Goal: Entertainment & Leisure: Consume media (video, audio)

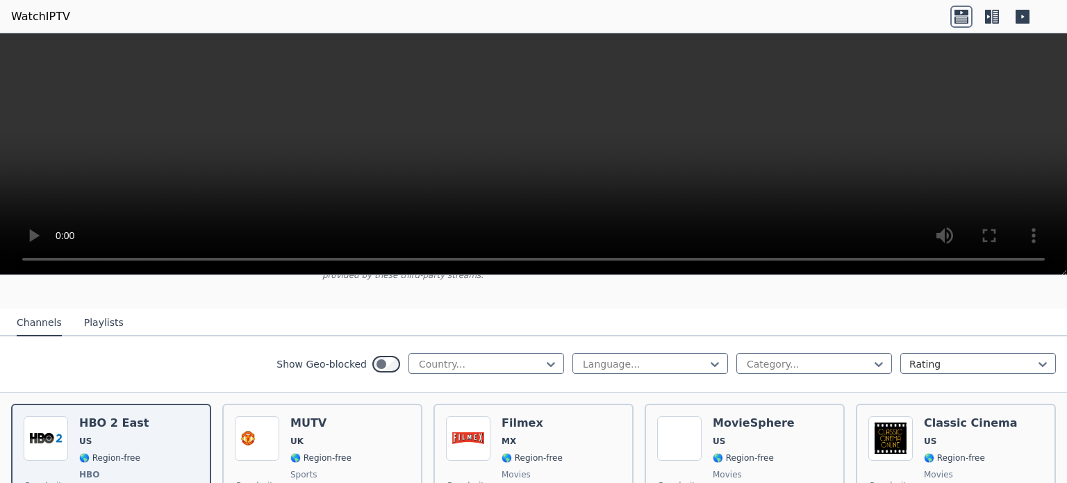
scroll to position [69, 0]
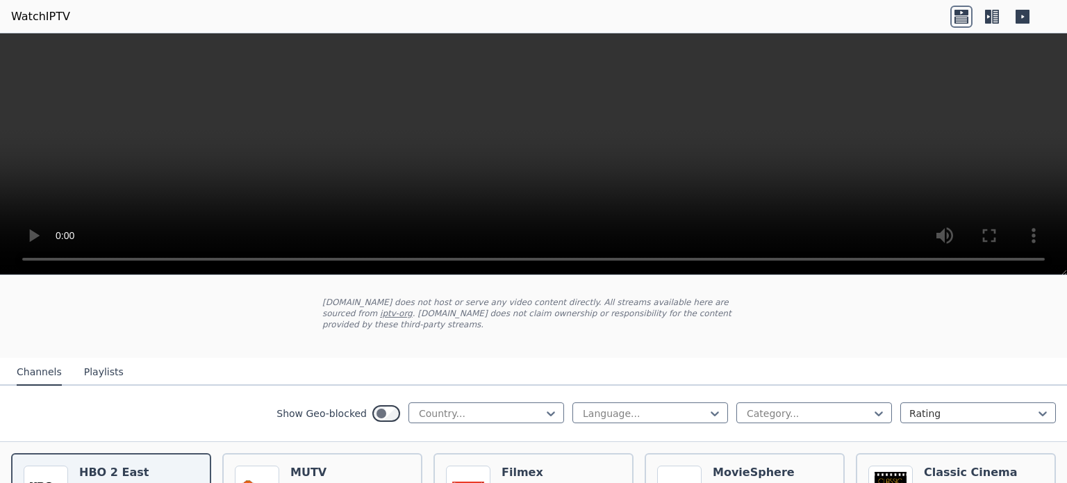
click at [106, 363] on button "Playlists" at bounding box center [104, 372] width 40 height 26
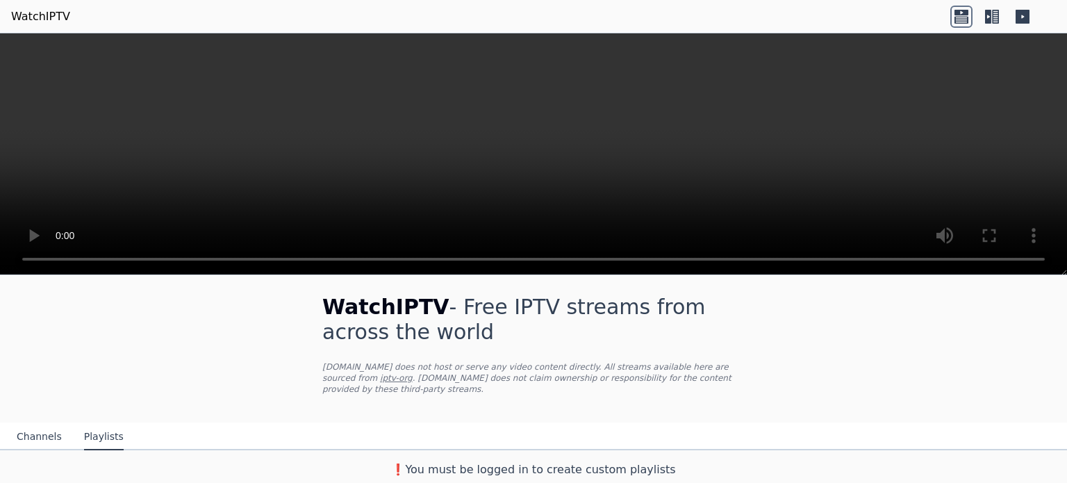
scroll to position [0, 0]
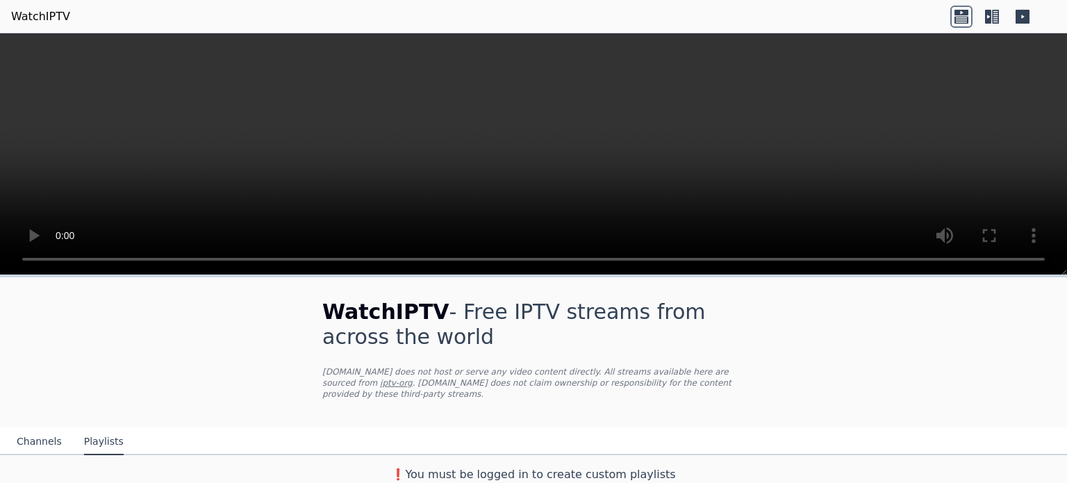
click at [40, 434] on button "Channels" at bounding box center [39, 441] width 45 height 26
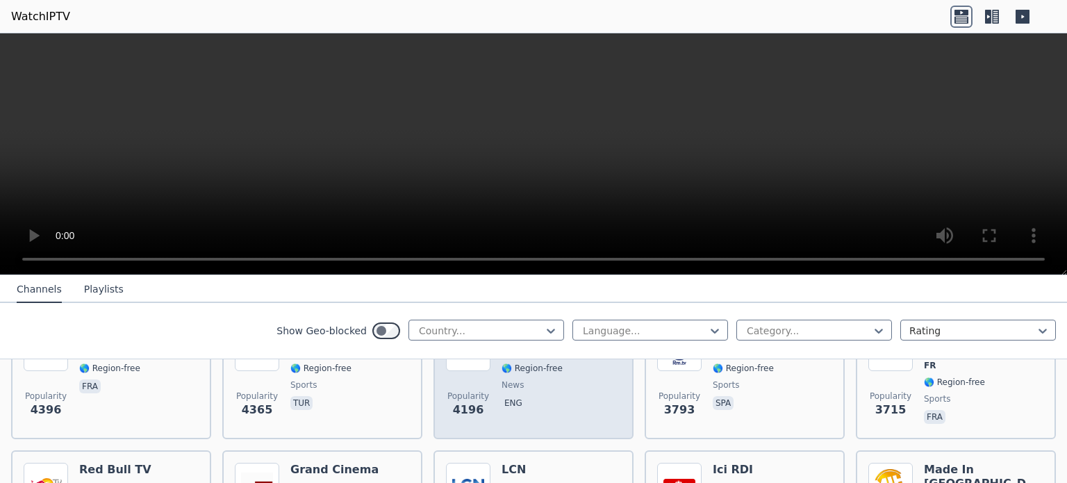
scroll to position [278, 0]
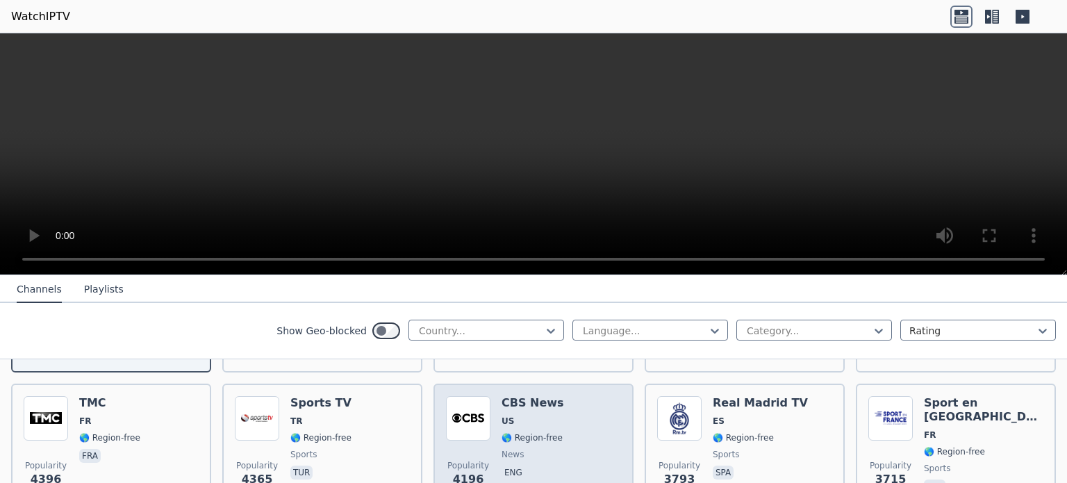
click at [547, 415] on span "US" at bounding box center [532, 420] width 62 height 11
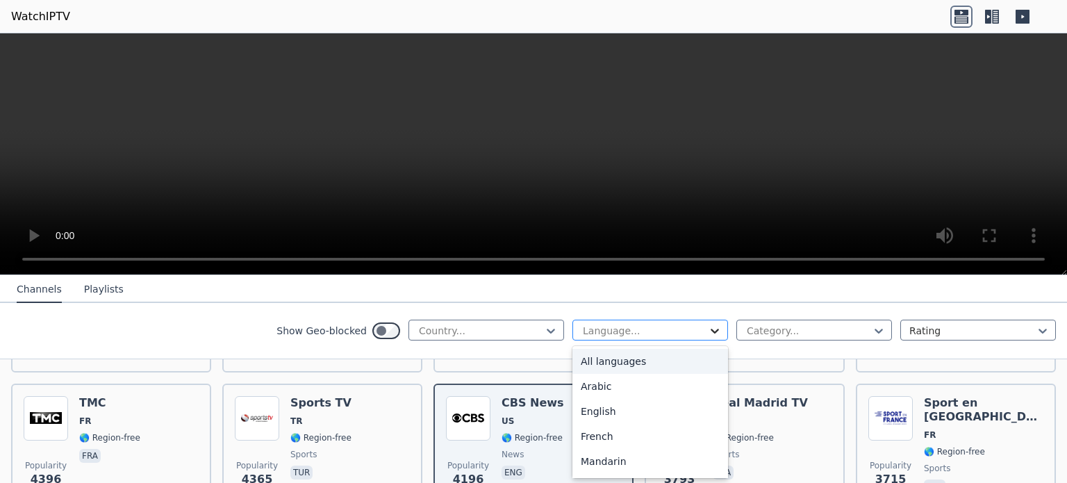
click at [708, 325] on icon at bounding box center [715, 331] width 14 height 14
click at [659, 410] on div "English" at bounding box center [650, 411] width 156 height 25
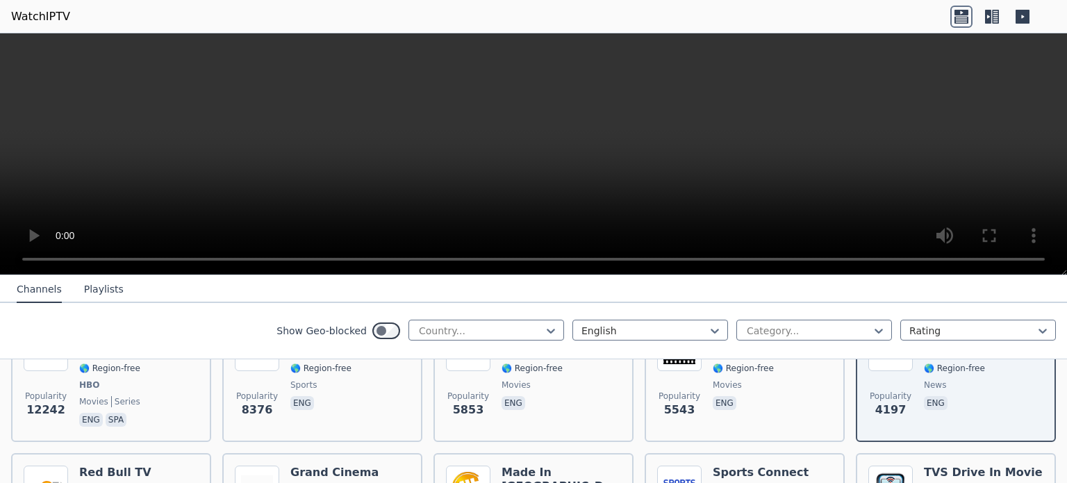
scroll to position [139, 0]
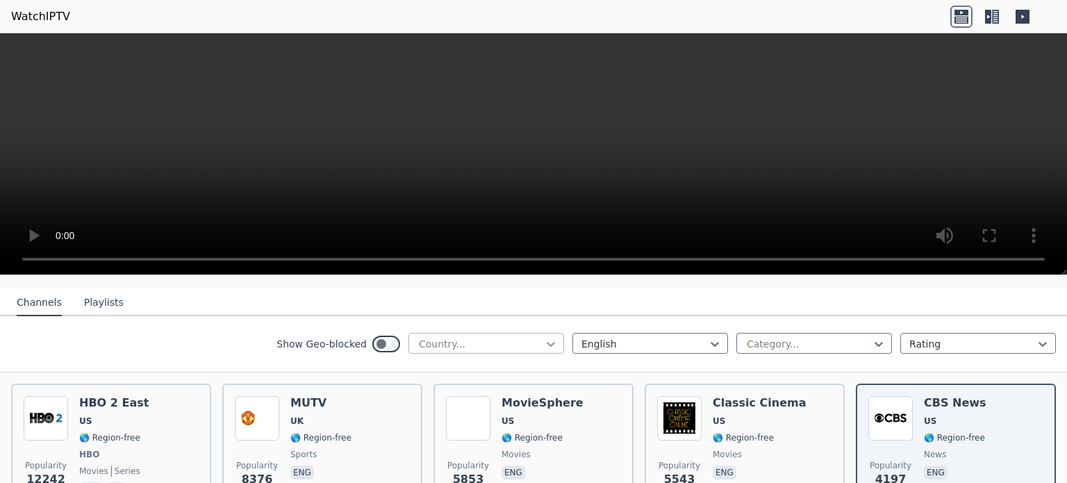
click at [544, 337] on icon at bounding box center [551, 344] width 14 height 14
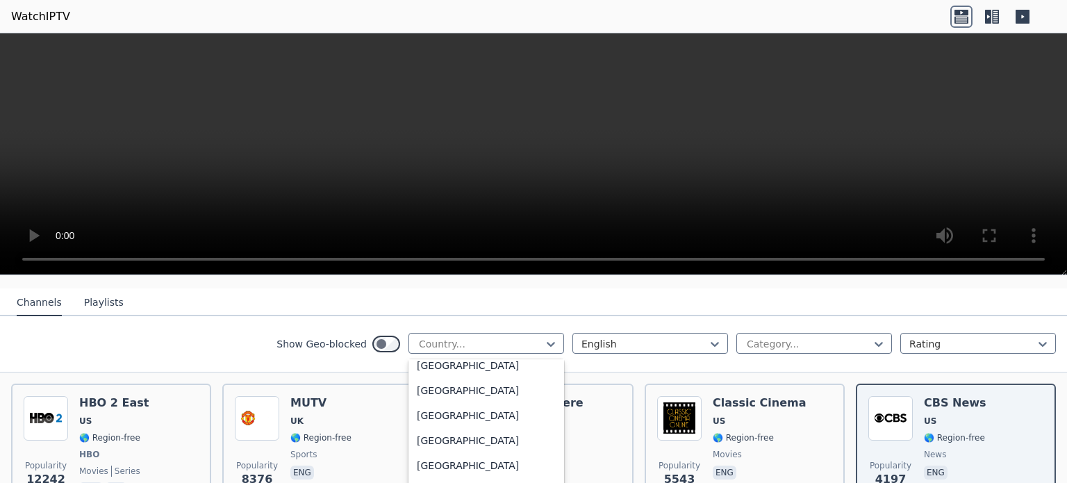
scroll to position [4899, 0]
click at [491, 384] on div "[GEOGRAPHIC_DATA]" at bounding box center [486, 388] width 156 height 25
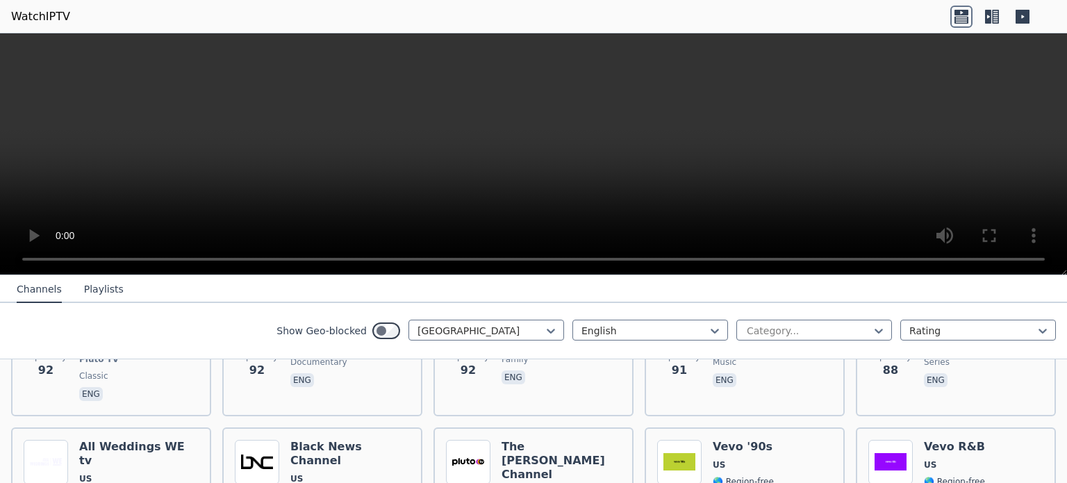
scroll to position [6734, 0]
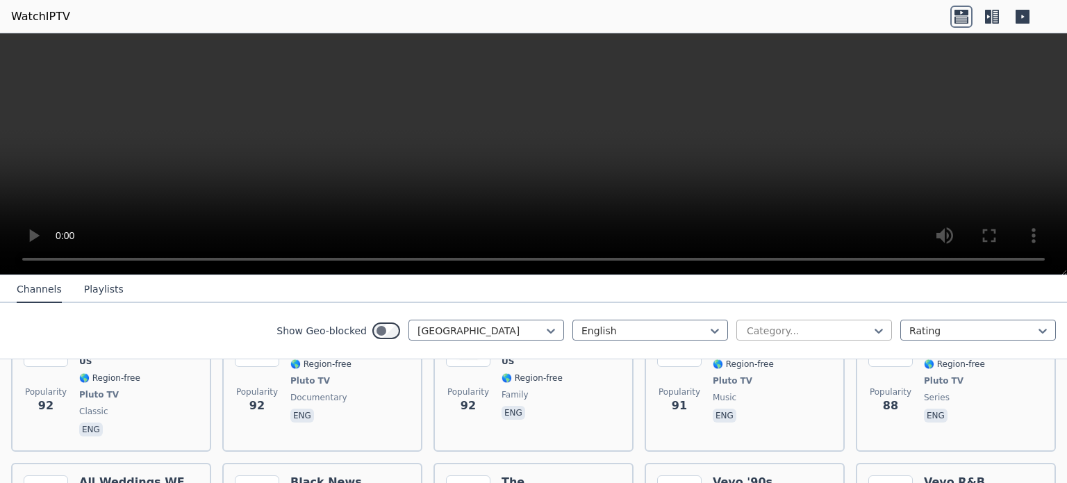
click at [750, 328] on div at bounding box center [808, 331] width 126 height 14
click at [991, 8] on icon at bounding box center [991, 17] width 22 height 22
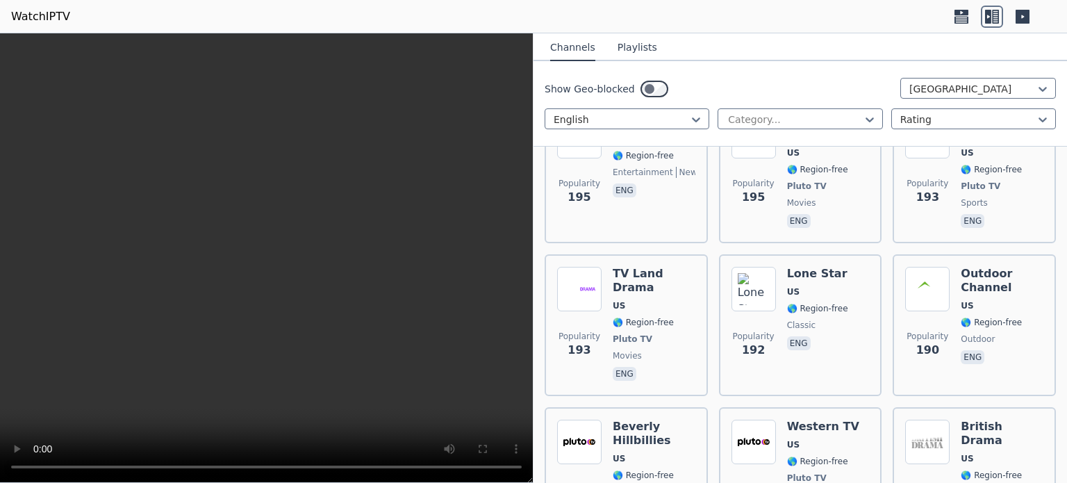
scroll to position [6942, 0]
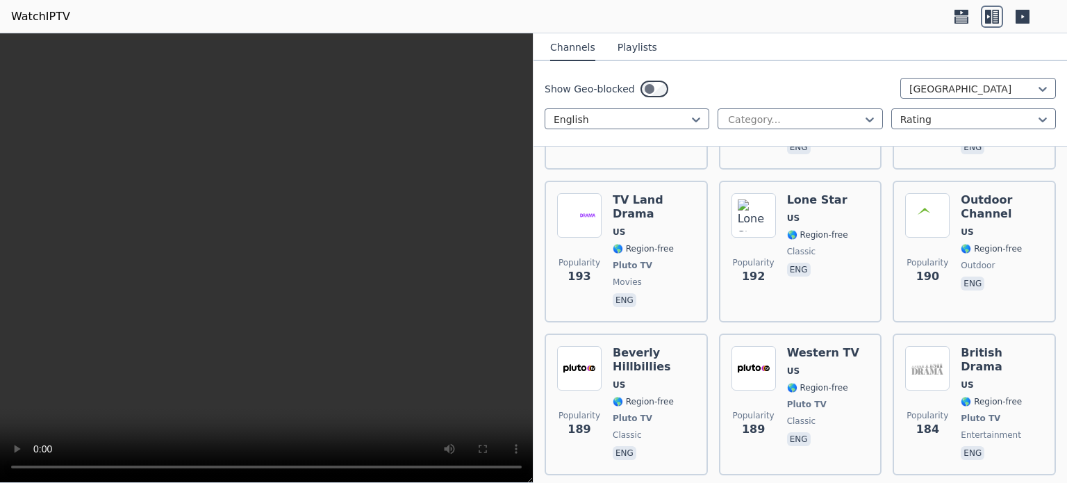
click at [1023, 15] on icon at bounding box center [1022, 17] width 14 height 14
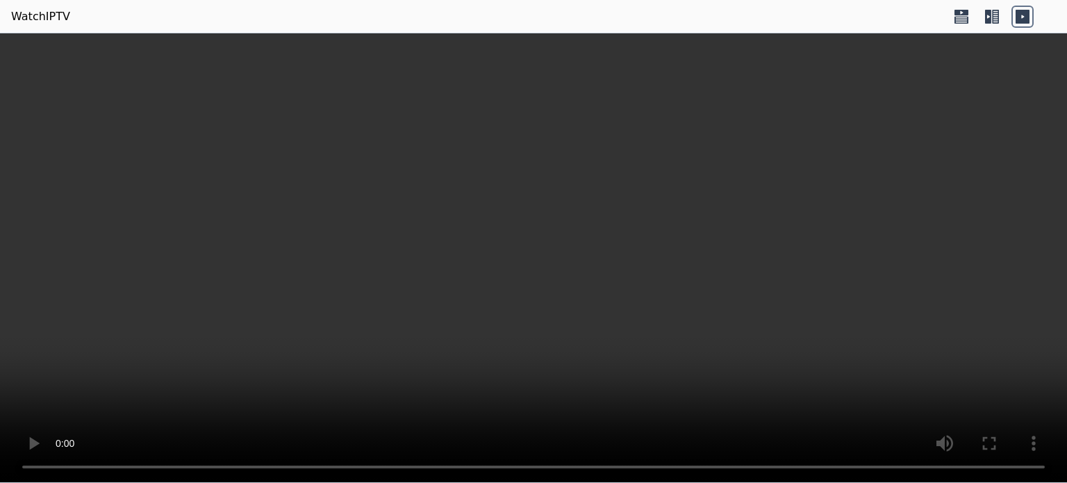
click at [985, 15] on icon at bounding box center [988, 17] width 6 height 14
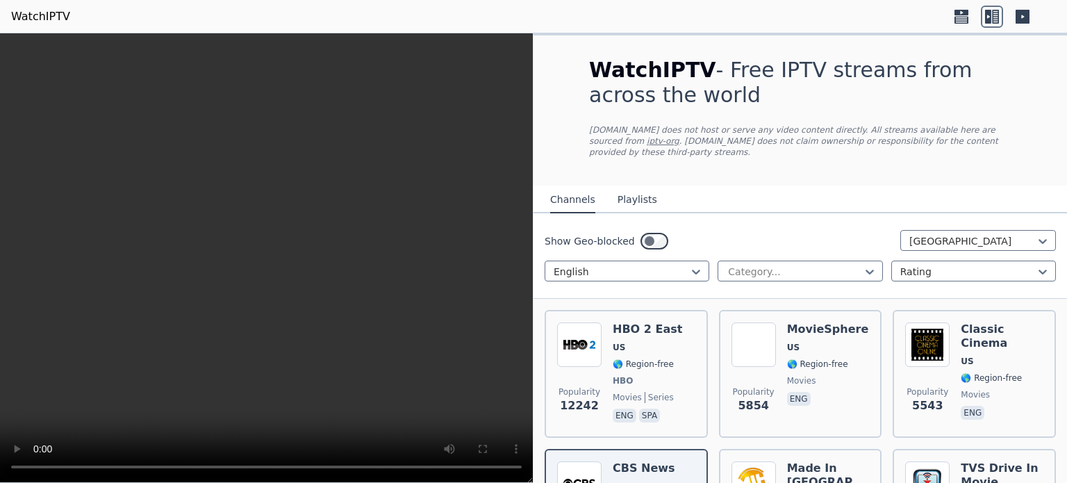
click at [955, 16] on icon at bounding box center [961, 19] width 14 height 7
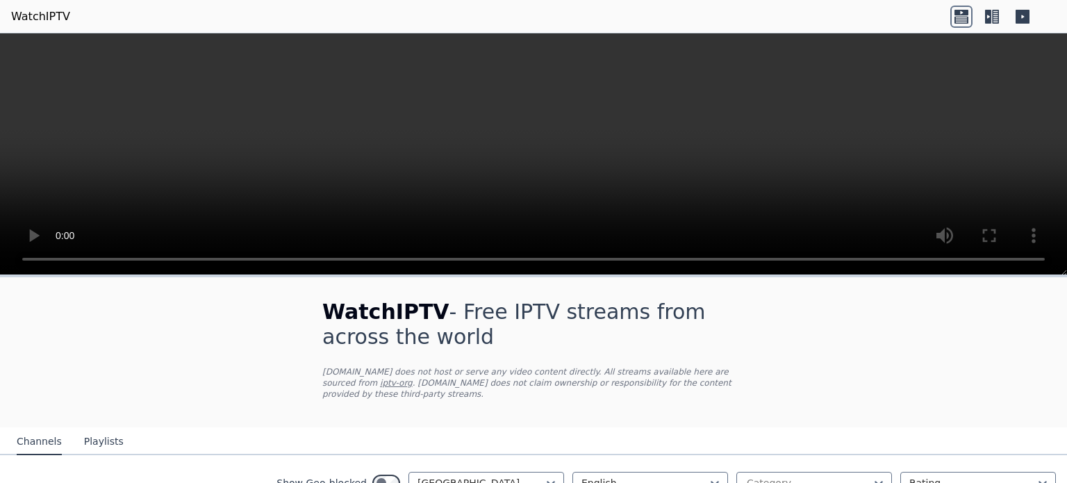
click at [1007, 22] on div at bounding box center [991, 17] width 83 height 22
click at [991, 17] on icon at bounding box center [991, 17] width 22 height 22
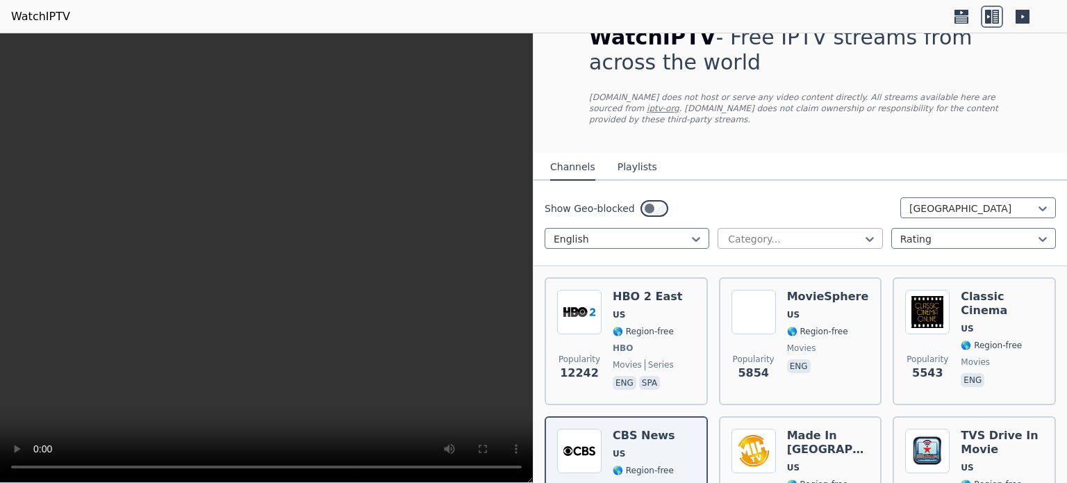
scroll to position [0, 0]
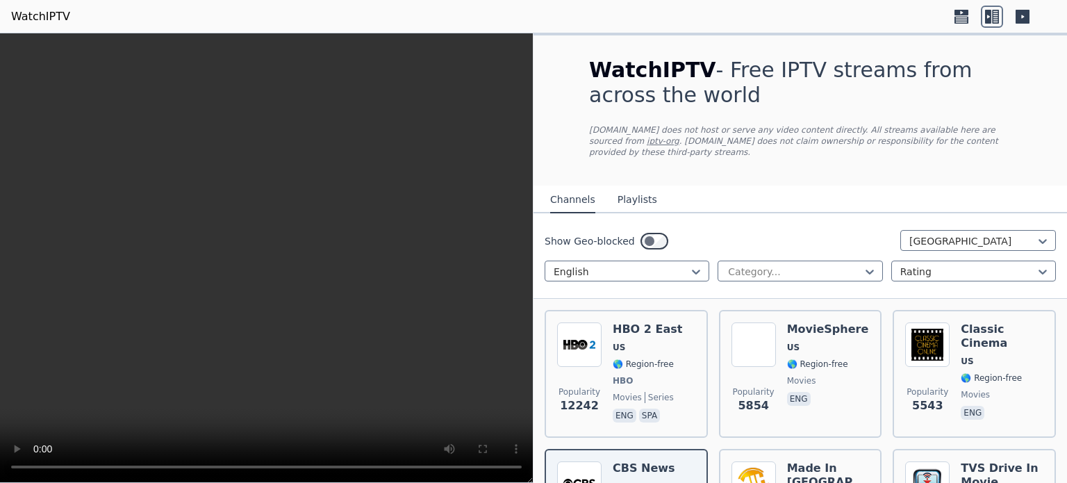
click at [628, 191] on button "Playlists" at bounding box center [637, 200] width 40 height 26
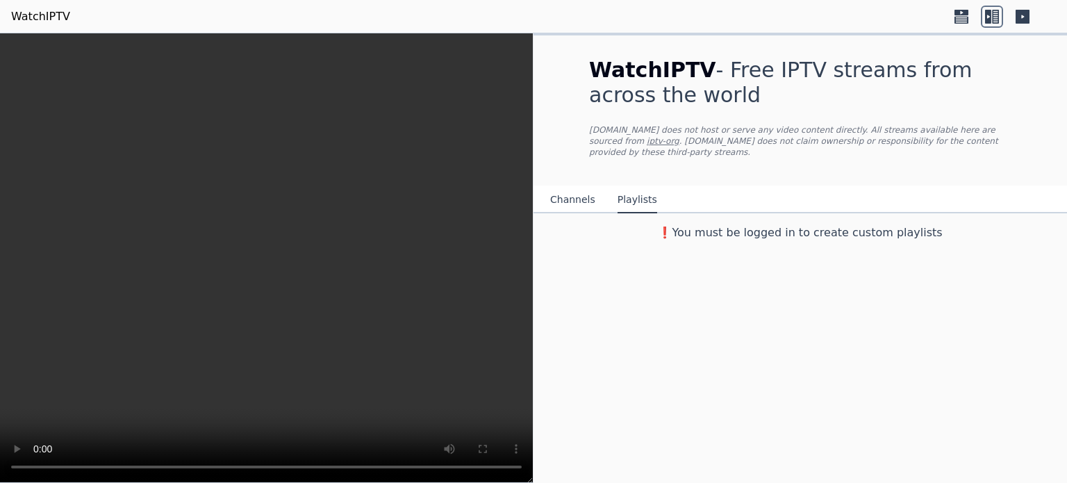
click at [898, 224] on h3 "❗️You must be logged in to create custom playlists" at bounding box center [800, 232] width 467 height 17
click at [811, 235] on div "WatchIPTV - Free IPTV streams from across the world [DOMAIN_NAME] does not host…" at bounding box center [799, 257] width 533 height 449
click at [50, 22] on link "WatchIPTV" at bounding box center [40, 16] width 59 height 17
click at [553, 188] on button "Channels" at bounding box center [572, 200] width 45 height 26
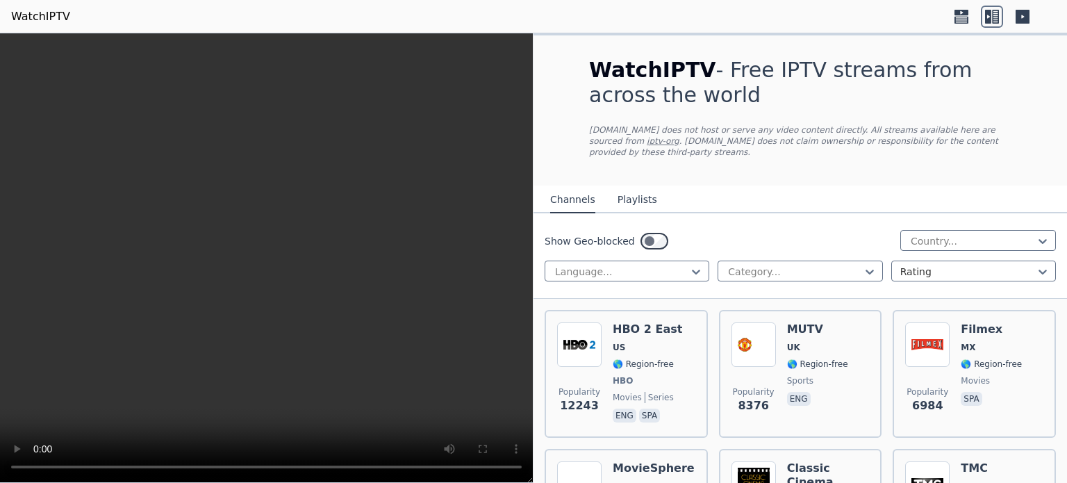
click at [54, 16] on link "WatchIPTV" at bounding box center [40, 16] width 59 height 17
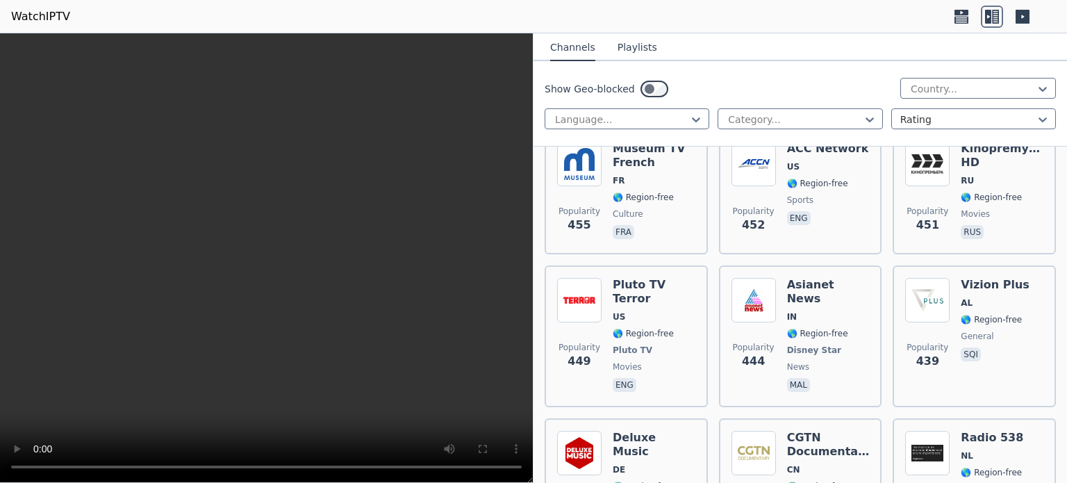
scroll to position [11694, 0]
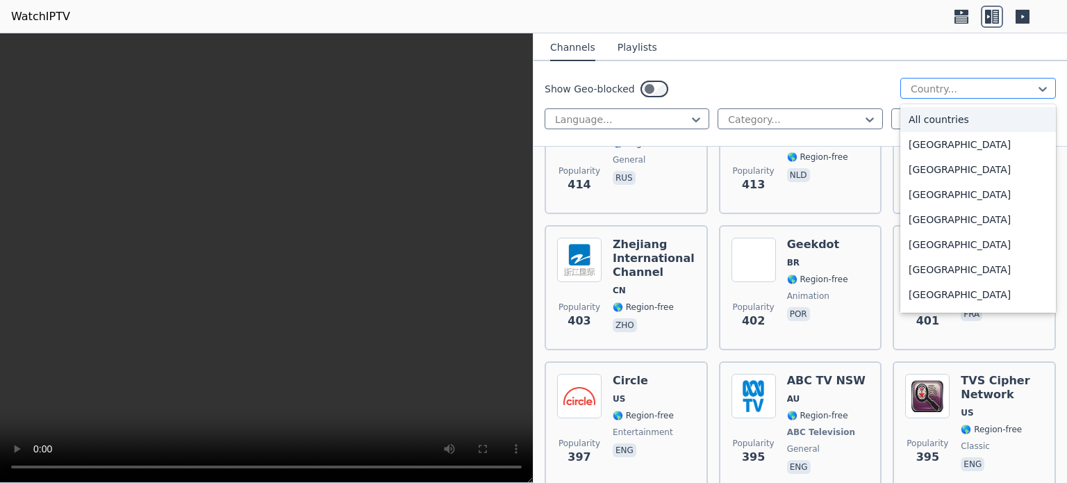
click at [928, 83] on div at bounding box center [972, 89] width 126 height 14
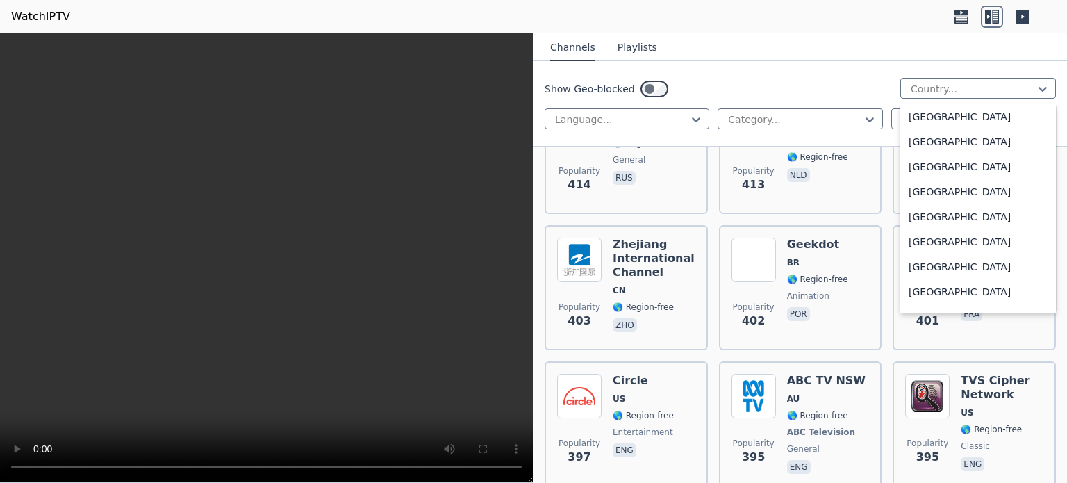
scroll to position [4860, 0]
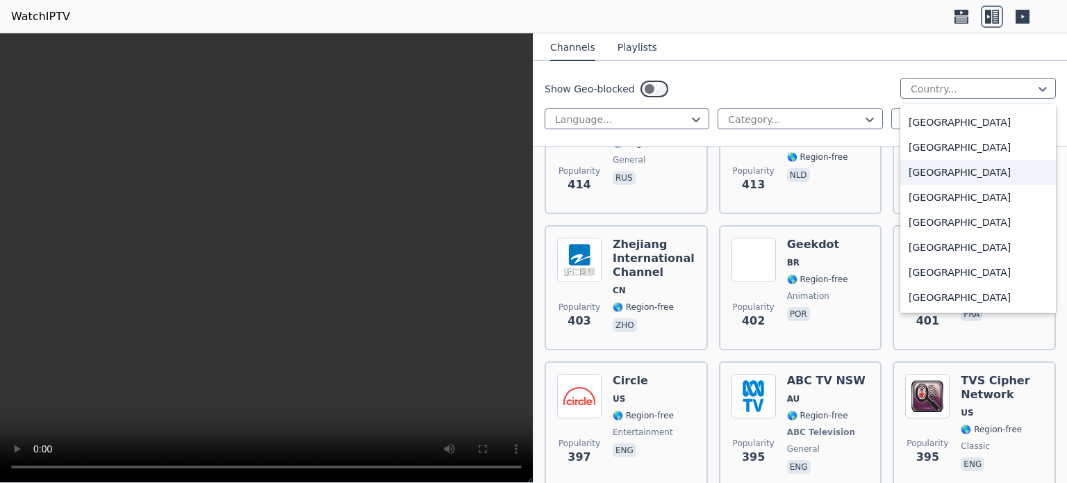
click at [954, 177] on div "[GEOGRAPHIC_DATA]" at bounding box center [978, 172] width 156 height 25
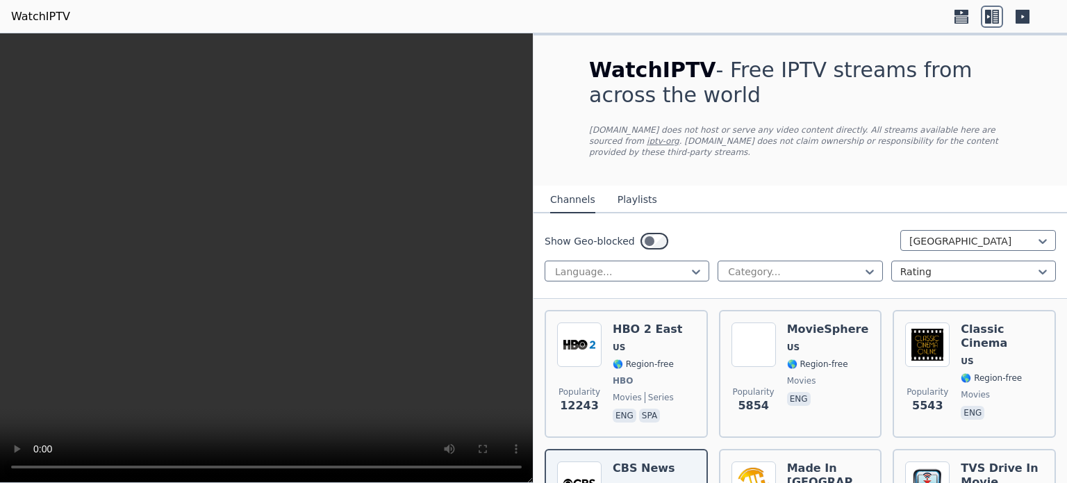
click at [630, 193] on button "Playlists" at bounding box center [637, 200] width 40 height 26
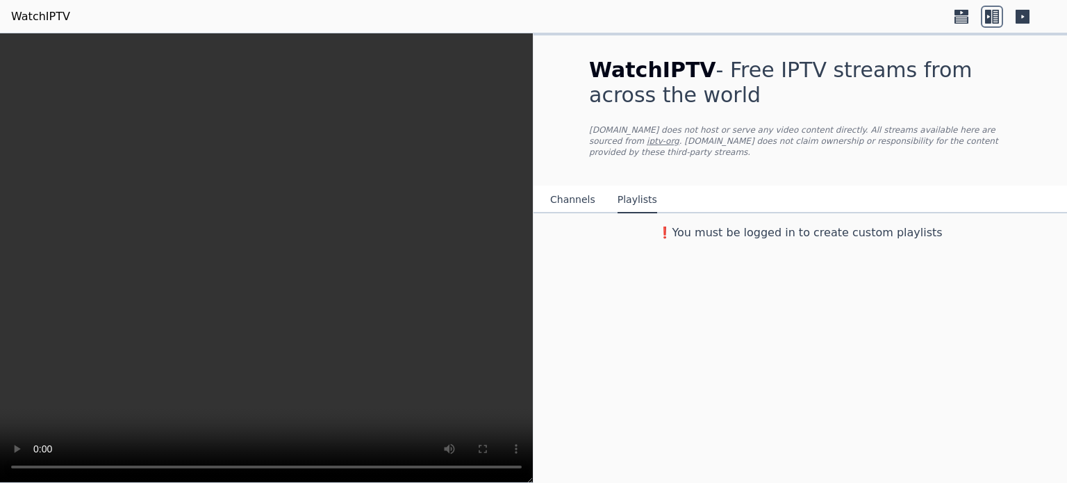
click at [756, 224] on h3 "❗️You must be logged in to create custom playlists" at bounding box center [800, 232] width 467 height 17
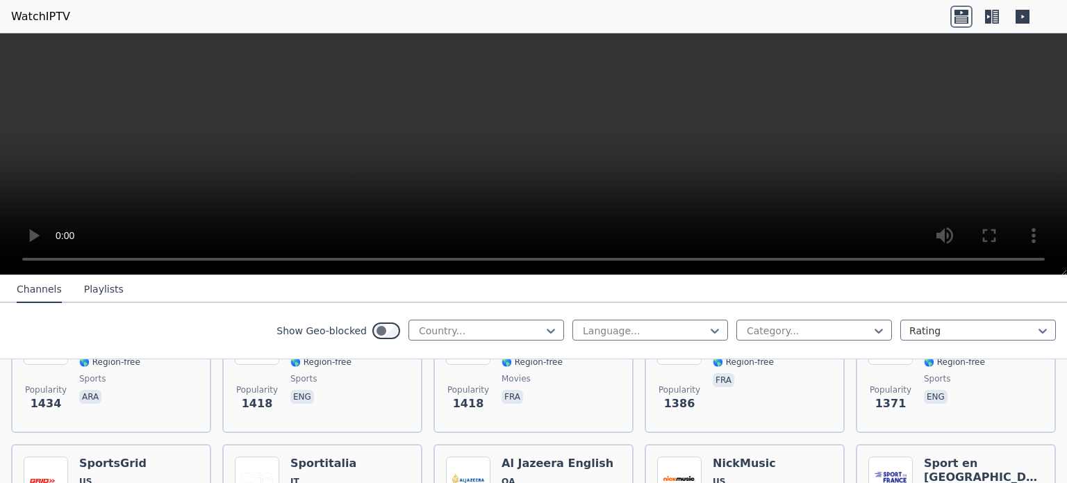
scroll to position [6992, 0]
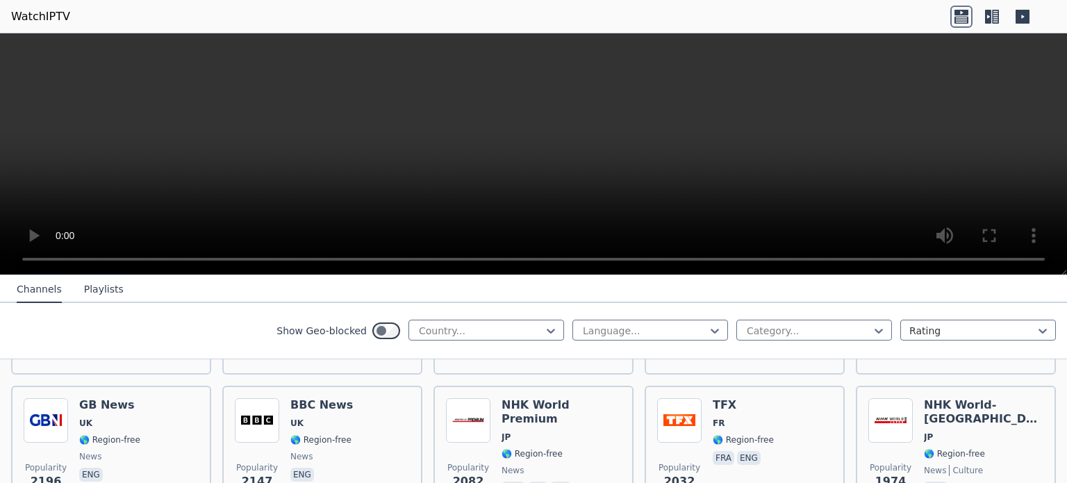
scroll to position [0, 0]
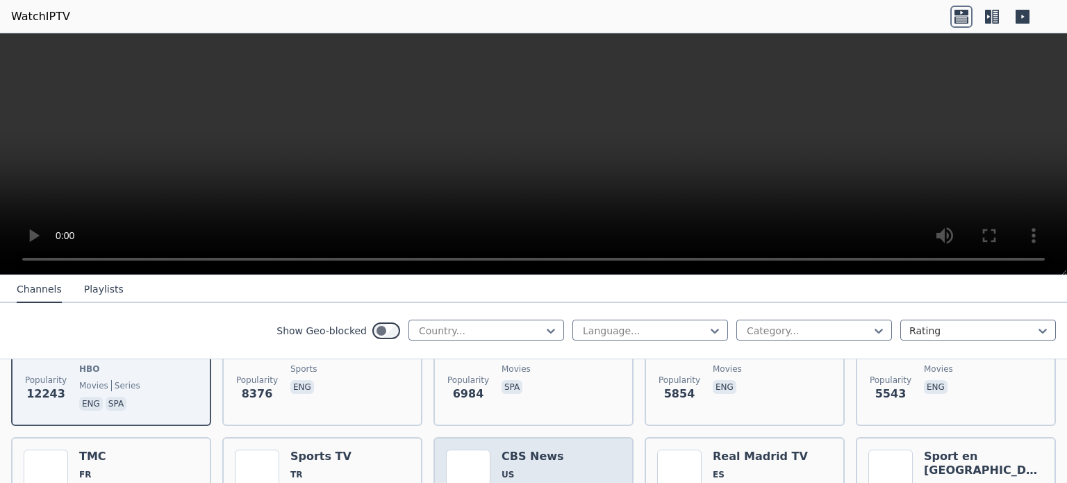
scroll to position [139, 0]
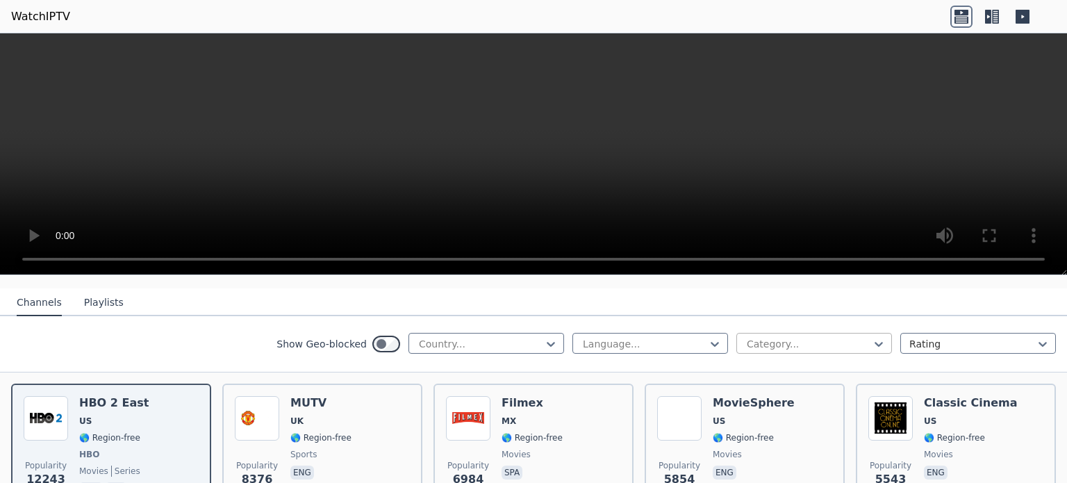
click at [803, 340] on div "Category..." at bounding box center [814, 343] width 156 height 21
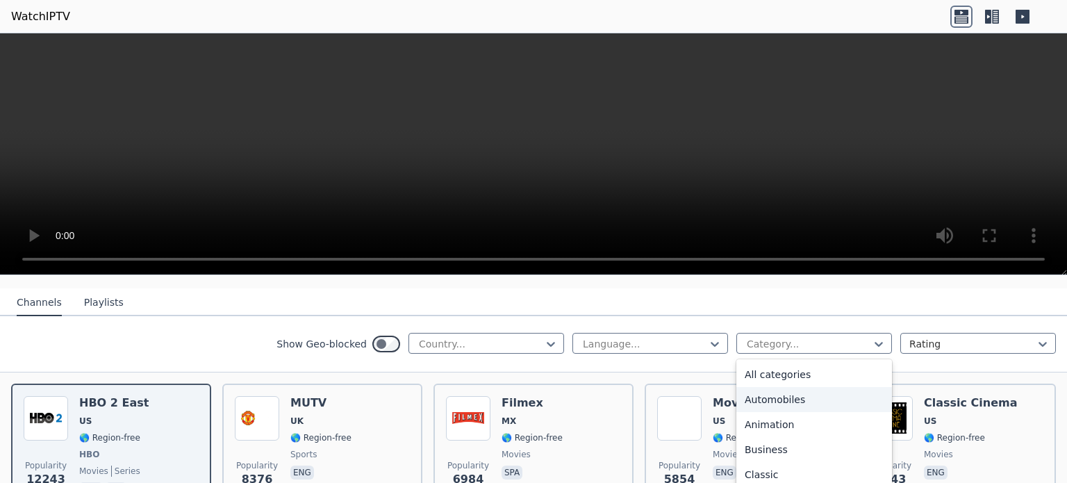
click at [800, 387] on div "Automobiles" at bounding box center [814, 399] width 156 height 25
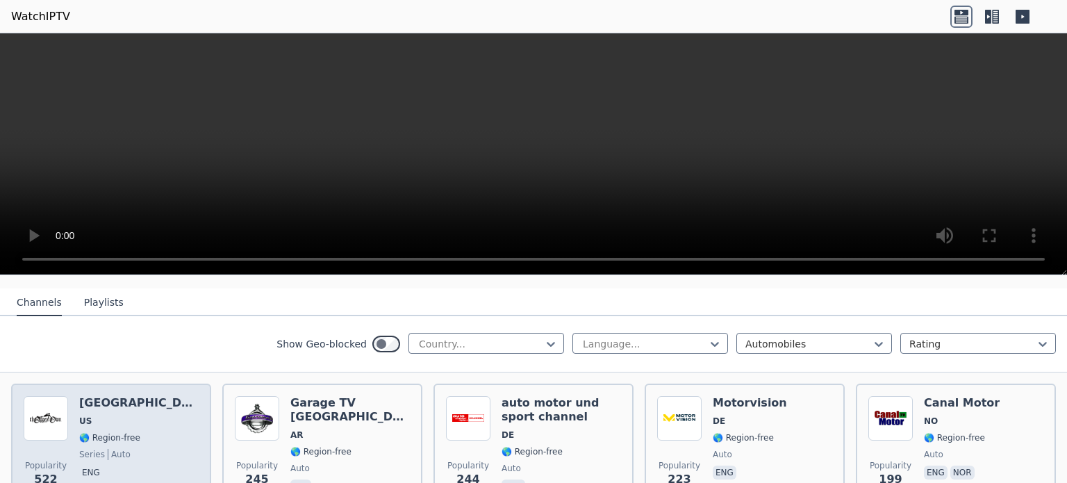
click at [133, 432] on span "🌎 Region-free" at bounding box center [138, 437] width 119 height 11
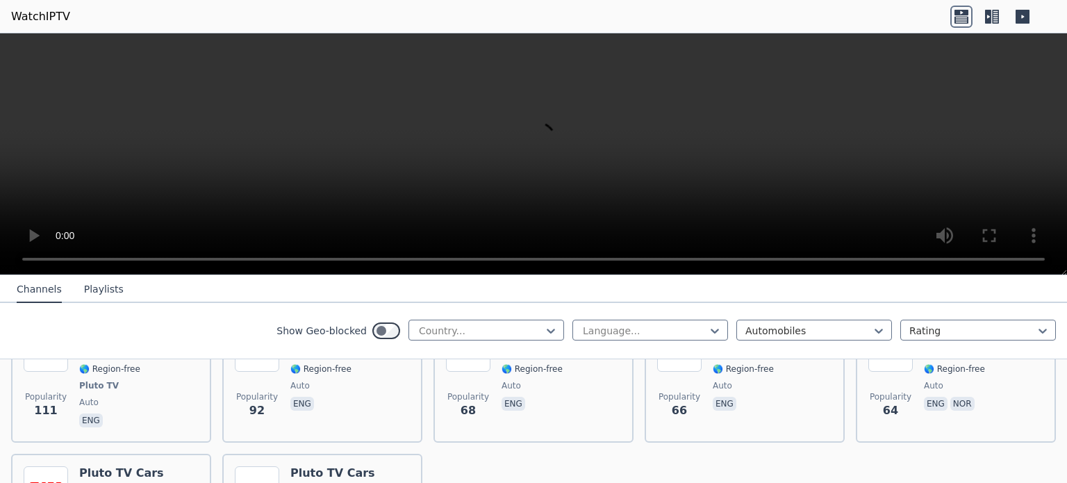
scroll to position [486, 0]
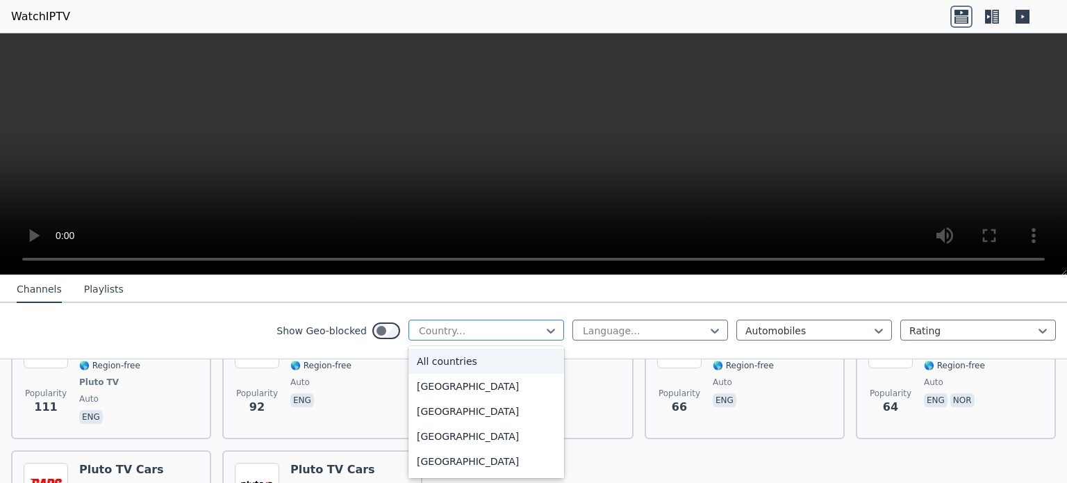
click at [529, 331] on div at bounding box center [480, 331] width 126 height 14
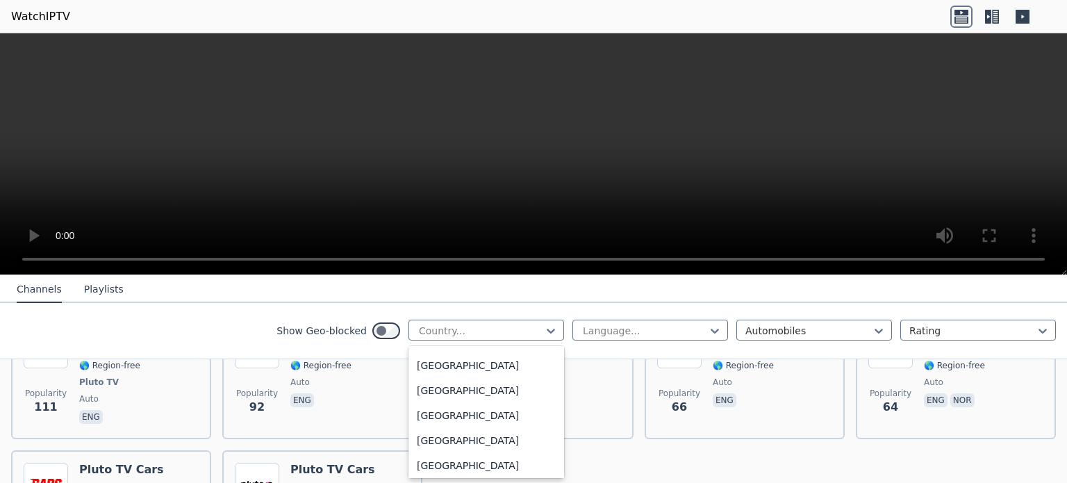
scroll to position [479, 0]
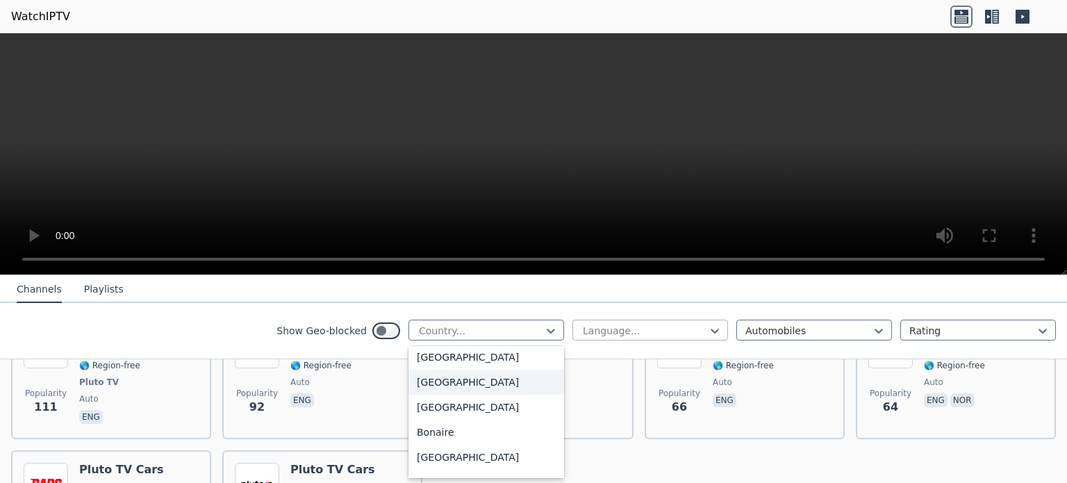
click at [653, 333] on div at bounding box center [644, 331] width 126 height 14
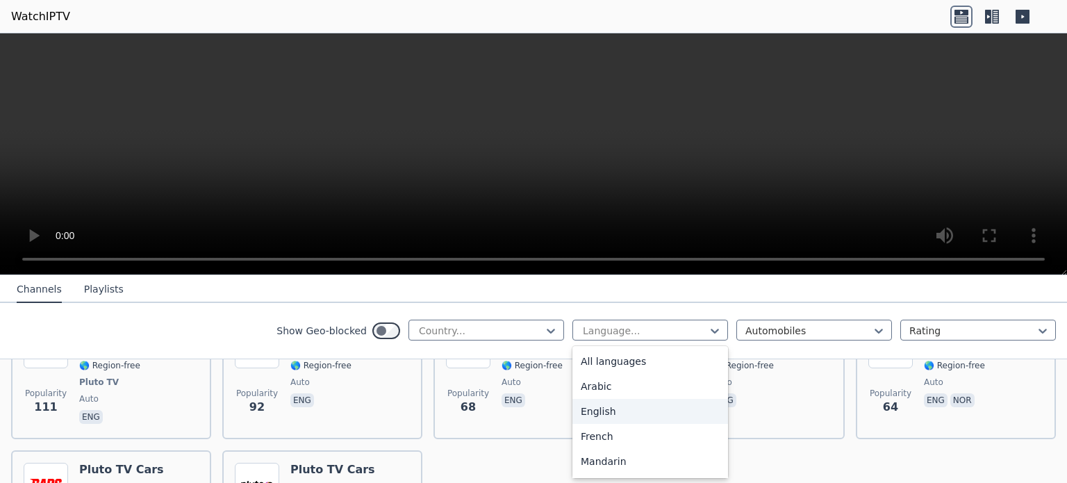
click at [633, 408] on div "English" at bounding box center [650, 411] width 156 height 25
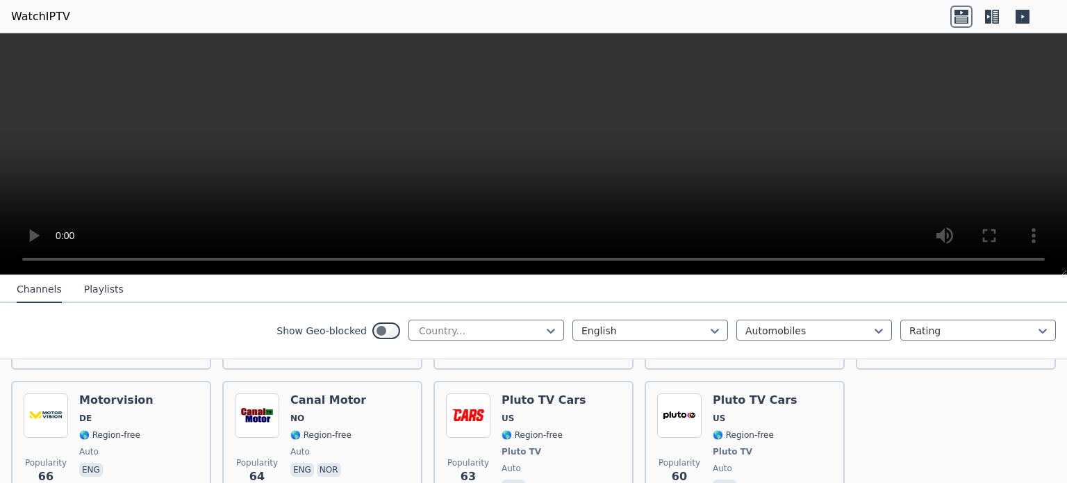
scroll to position [347, 0]
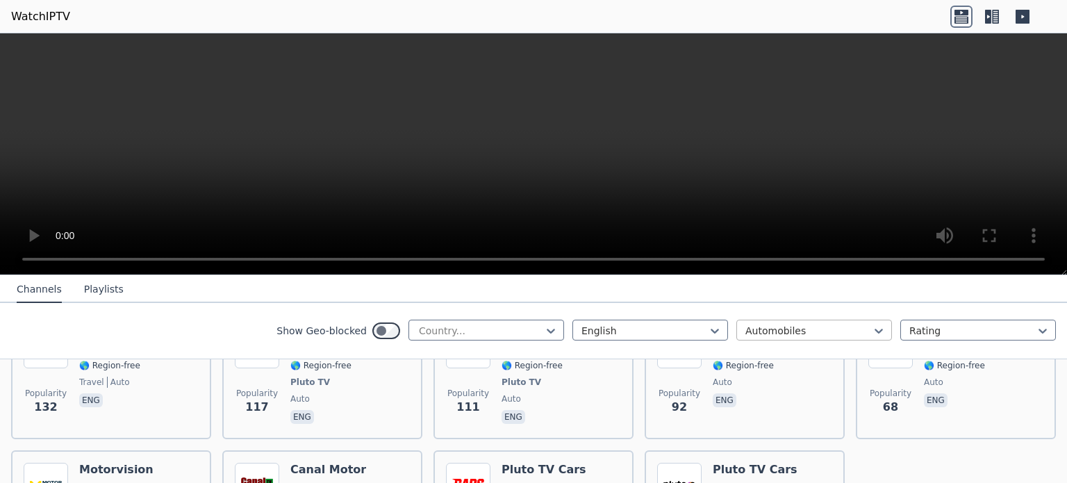
click at [775, 324] on div at bounding box center [808, 331] width 126 height 14
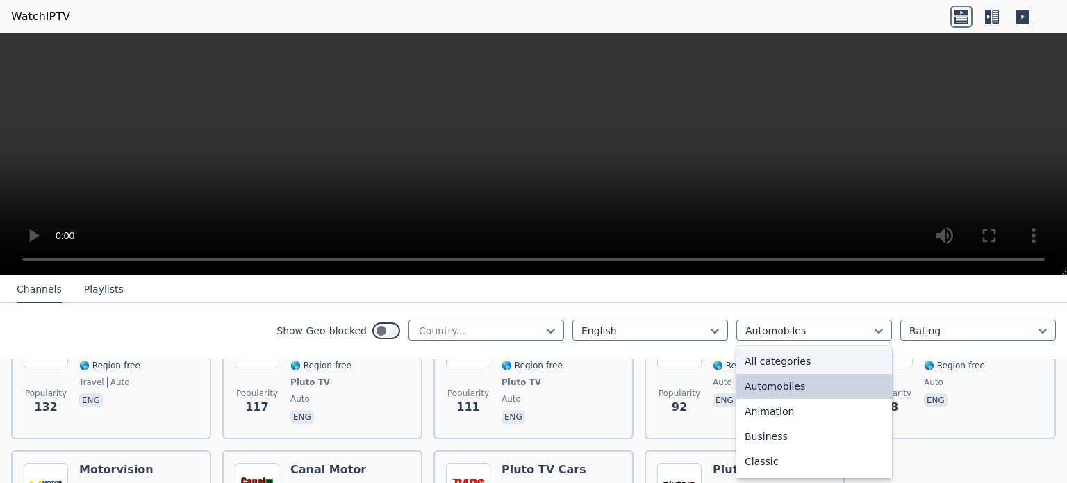
click at [767, 358] on div "All categories" at bounding box center [814, 361] width 156 height 25
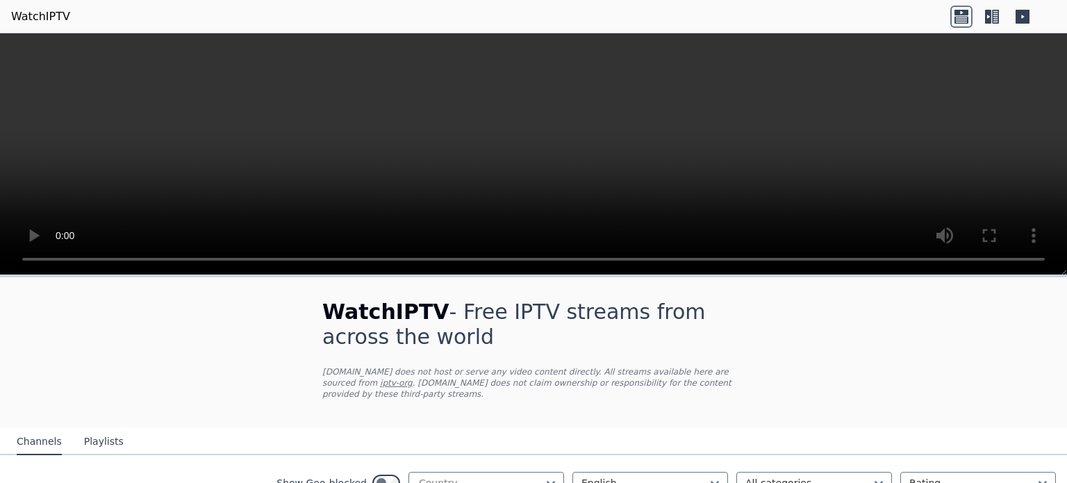
click at [412, 378] on link "iptv-org" at bounding box center [396, 383] width 33 height 10
click at [170, 162] on video at bounding box center [533, 154] width 1067 height 242
